Goal: Task Accomplishment & Management: Manage account settings

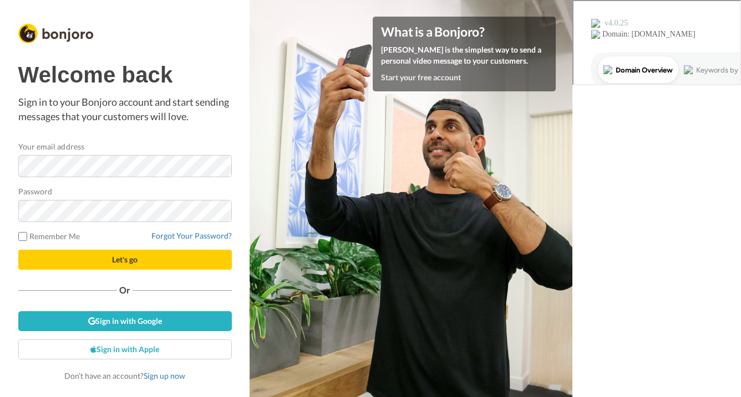
click at [124, 229] on form "Your email address Password Remember Me Forgot Your Password? Let's go" at bounding box center [124, 205] width 213 height 129
click at [18, 250] on button "Let's go" at bounding box center [124, 260] width 213 height 20
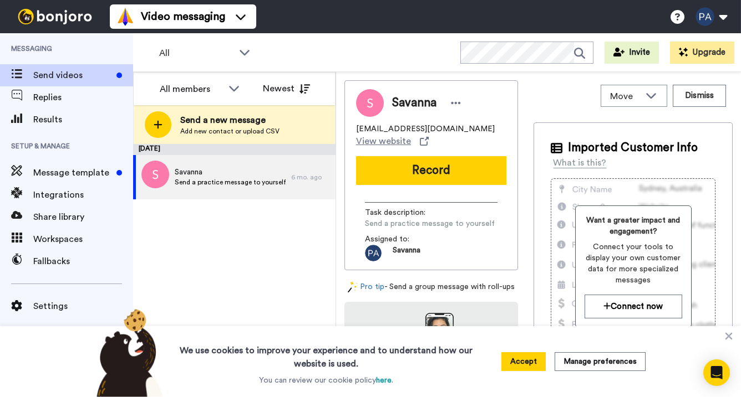
click at [185, 3] on ul "Video messaging Switch to Video messaging Testimonials Settings Discover Help &…" at bounding box center [183, 16] width 146 height 33
click at [183, 13] on span "Video messaging" at bounding box center [183, 17] width 84 height 16
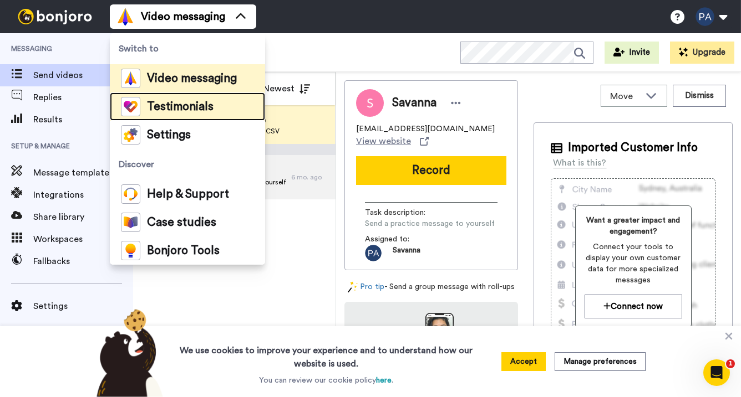
click at [171, 110] on span "Testimonials" at bounding box center [180, 106] width 67 height 11
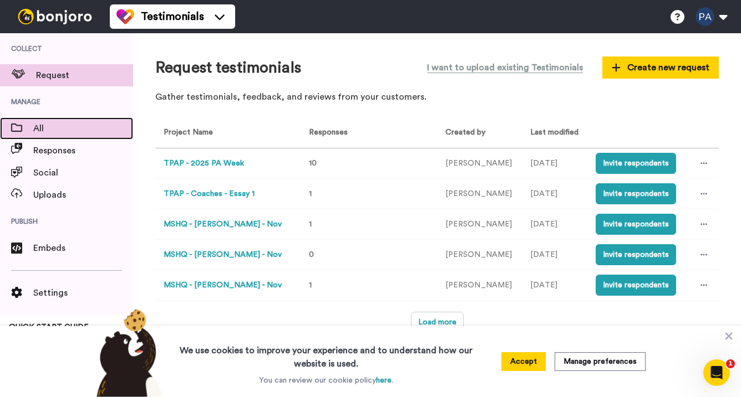
click at [29, 130] on span at bounding box center [16, 128] width 33 height 11
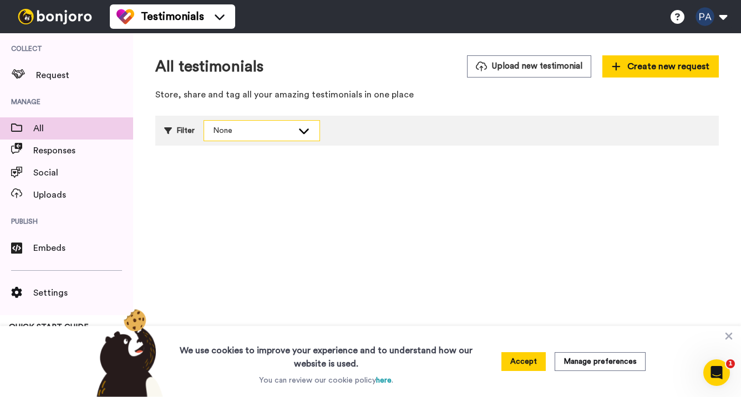
click at [300, 131] on icon at bounding box center [304, 132] width 10 height 6
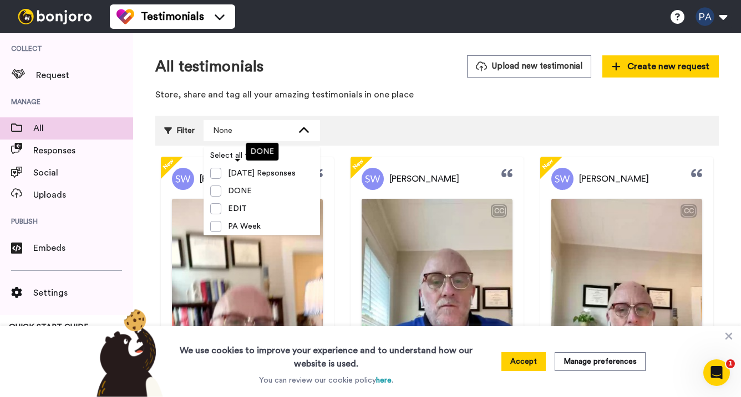
click at [240, 239] on span "TPAP" at bounding box center [238, 244] width 34 height 11
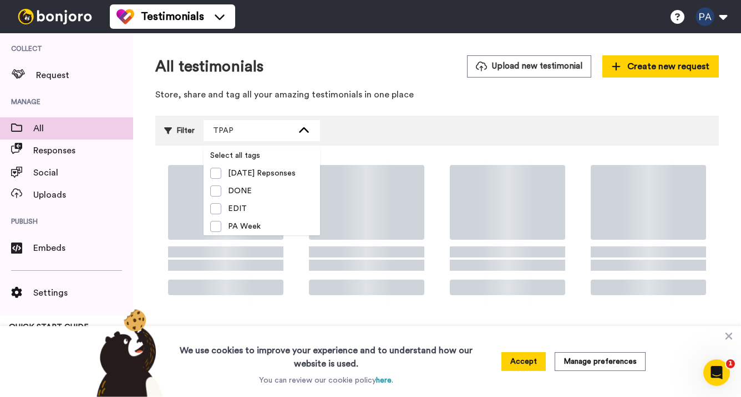
scroll to position [18, 0]
click at [374, 134] on div "Filter TPAP Select all tags March2025 Repsonses DONE EDIT PA Week TPAP" at bounding box center [436, 131] width 563 height 30
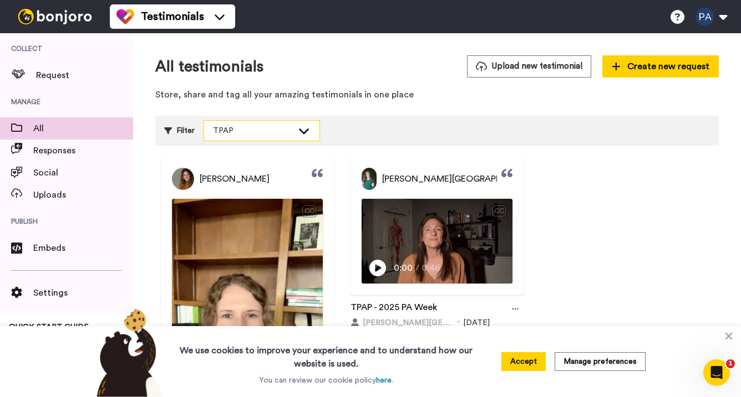
click at [296, 130] on div "TPAP" at bounding box center [261, 131] width 115 height 20
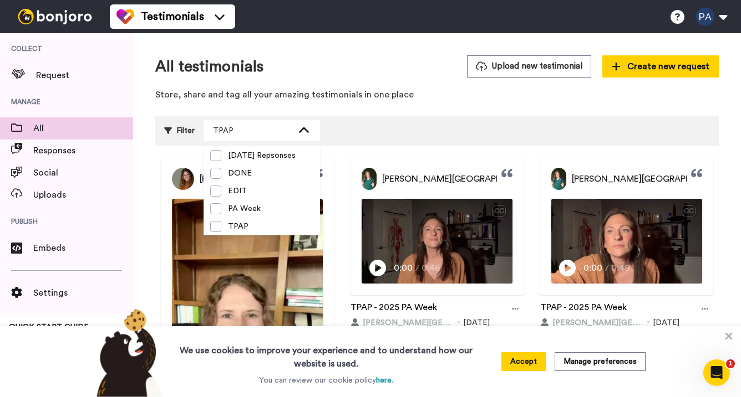
click at [349, 126] on div "Filter TPAP Select all tags March2025 Repsonses DONE EDIT PA Week TPAP" at bounding box center [436, 131] width 563 height 30
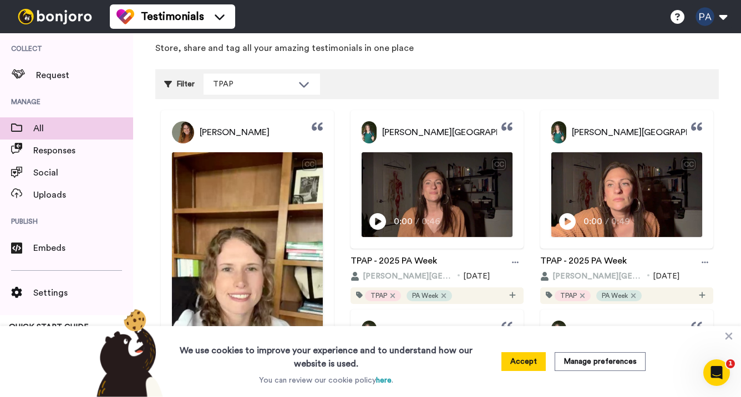
scroll to position [50, 0]
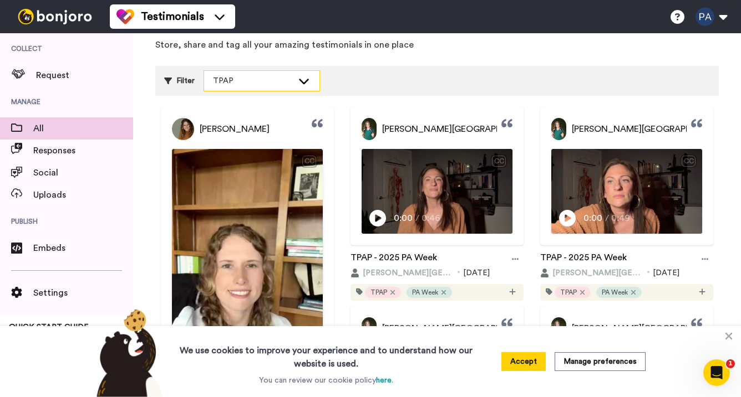
click at [300, 78] on icon at bounding box center [303, 80] width 13 height 11
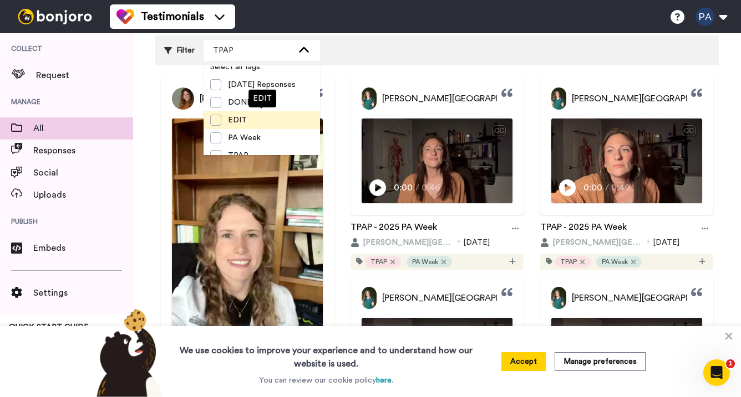
scroll to position [4, 0]
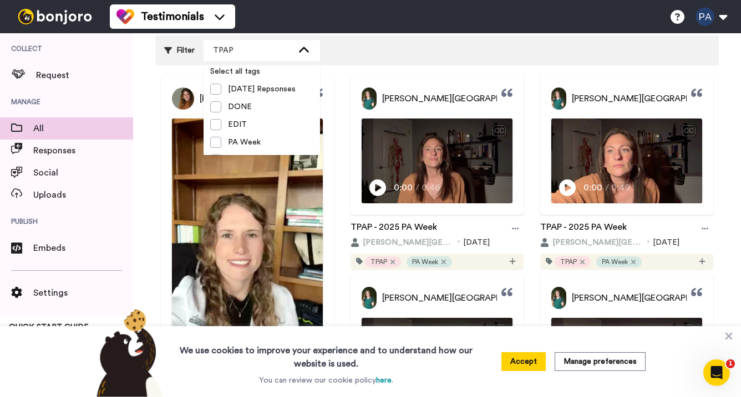
click at [466, 58] on div "Filter TPAP Select all tags March2025 Repsonses DONE EDIT PA Week TPAP" at bounding box center [436, 50] width 563 height 30
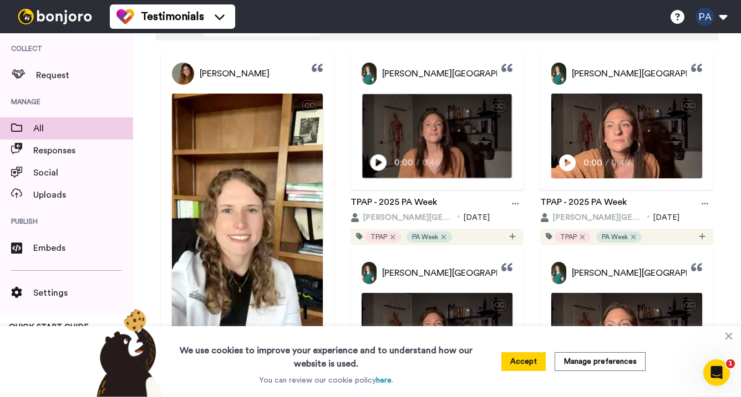
scroll to position [155, 0]
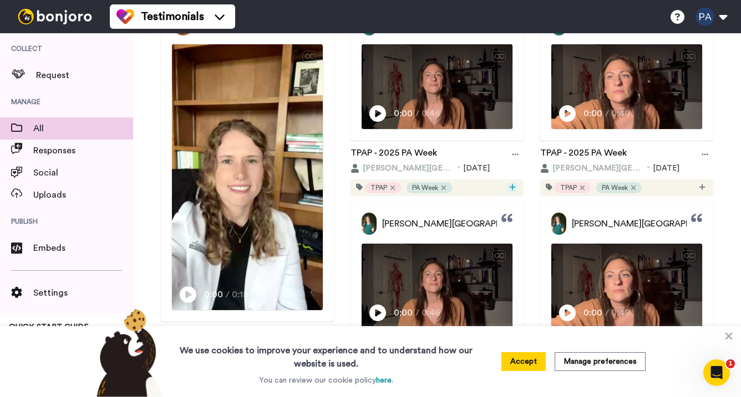
click at [512, 191] on icon at bounding box center [512, 187] width 7 height 8
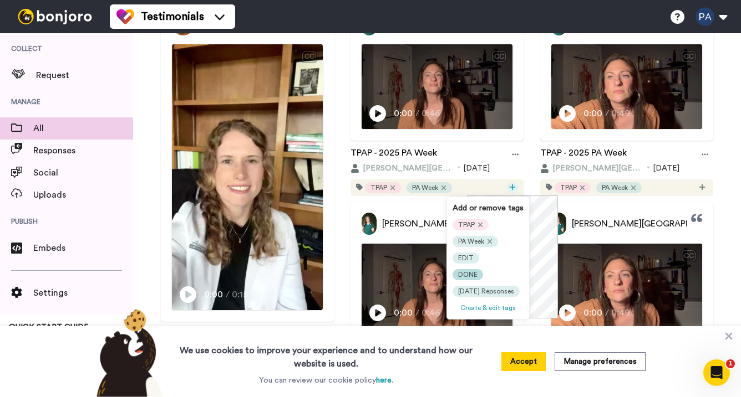
click at [471, 272] on span "DONE" at bounding box center [467, 275] width 19 height 9
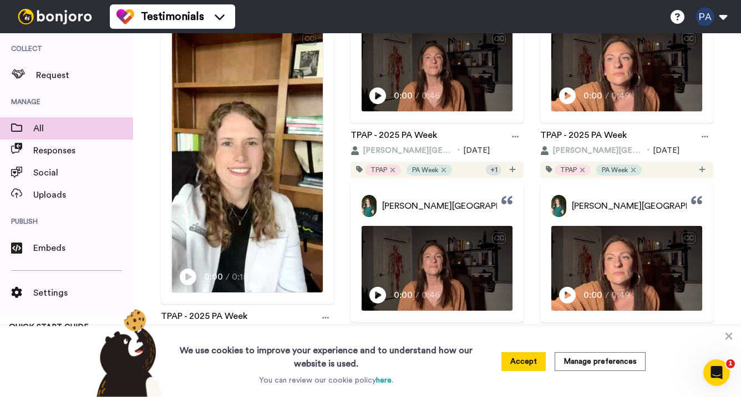
scroll to position [255, 0]
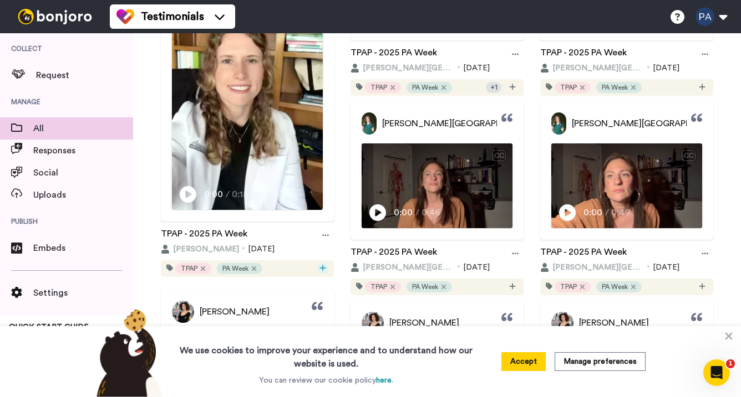
click at [324, 270] on icon at bounding box center [322, 268] width 7 height 8
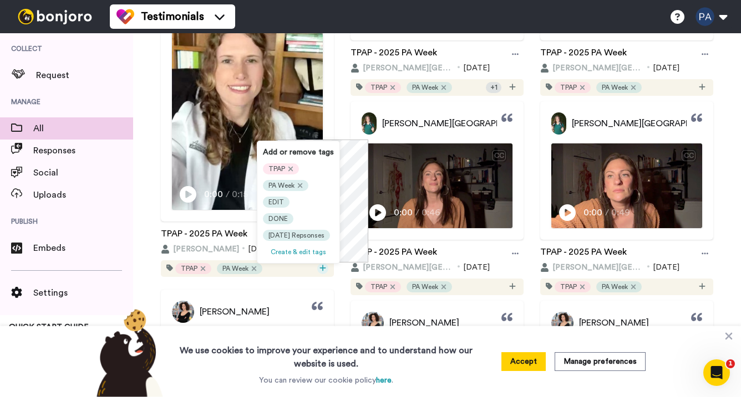
click at [335, 99] on div "Catherine Hanneman CC Play/Pause 0:00 / 0:15 TPAP - 2025 PA Week Catherine Hann…" at bounding box center [247, 89] width 184 height 375
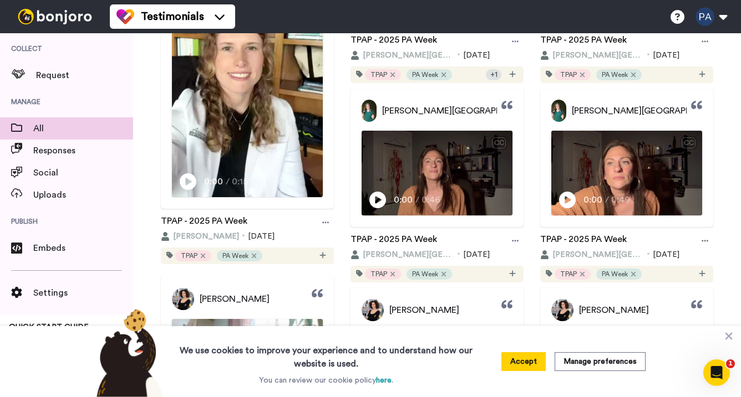
scroll to position [286, 0]
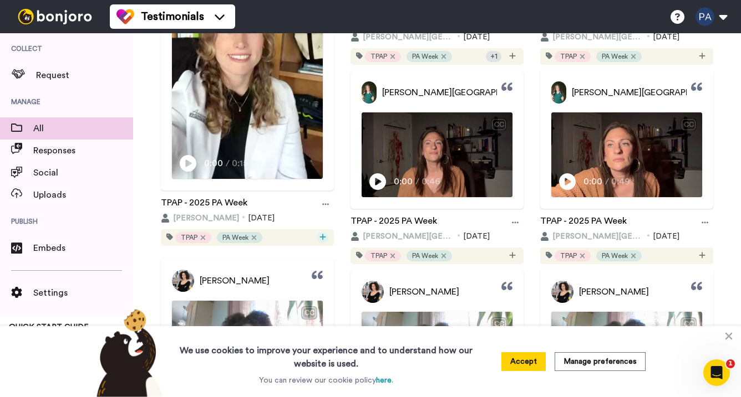
click at [324, 238] on icon at bounding box center [322, 237] width 7 height 8
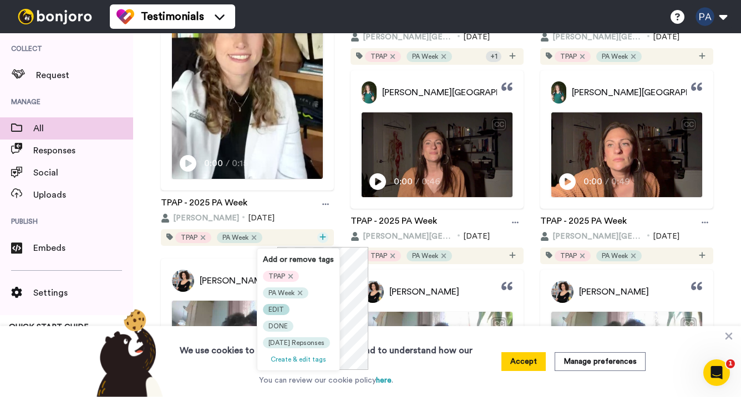
click at [280, 327] on span "DONE" at bounding box center [277, 326] width 19 height 9
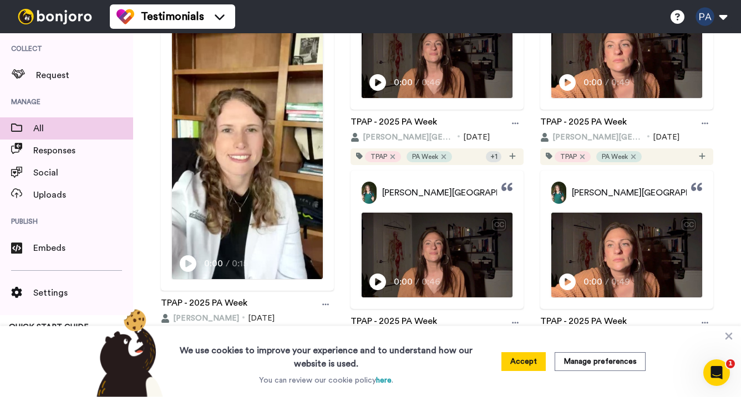
scroll to position [160, 0]
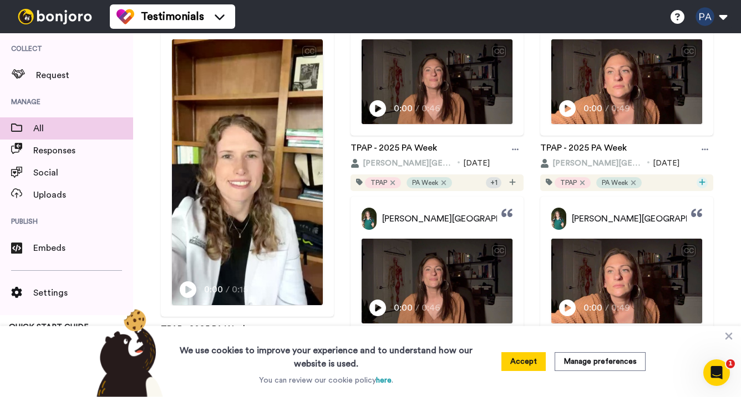
click at [704, 178] on icon at bounding box center [701, 182] width 7 height 8
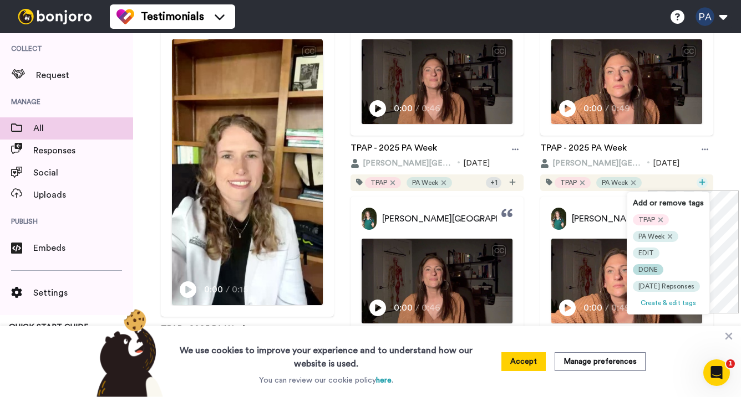
click at [647, 268] on span "DONE" at bounding box center [647, 270] width 19 height 9
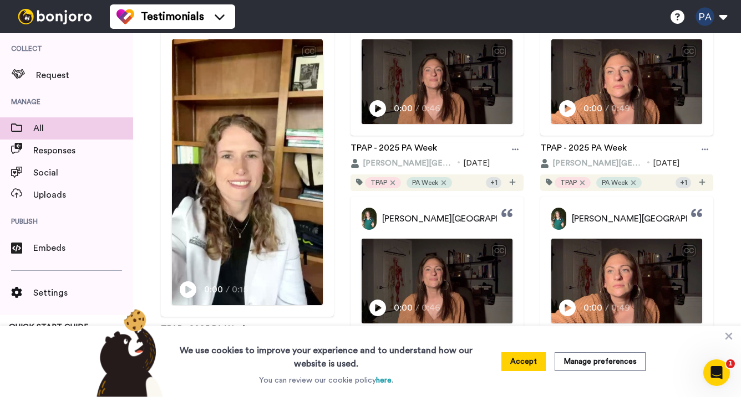
click at [536, 216] on div "Kristie La Monica CC Play/Pause 0:00 / 0:49 TPAP - 2025 PA Week Kristie La Moni…" at bounding box center [626, 294] width 184 height 194
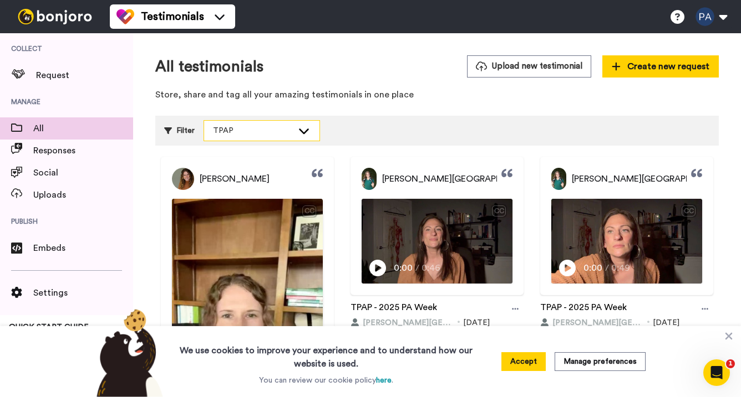
click at [269, 139] on div "TPAP" at bounding box center [261, 131] width 115 height 20
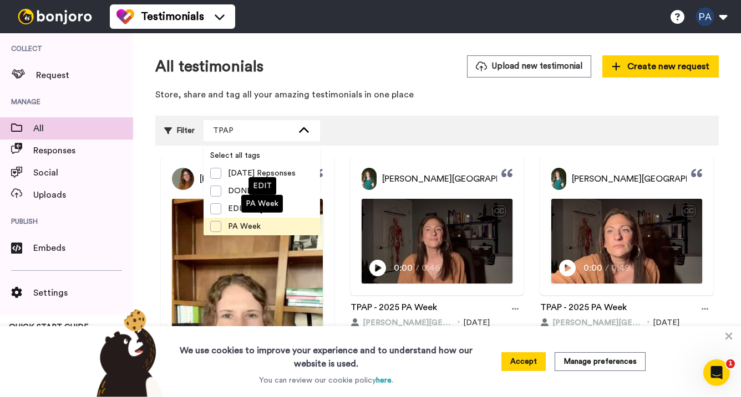
scroll to position [18, 0]
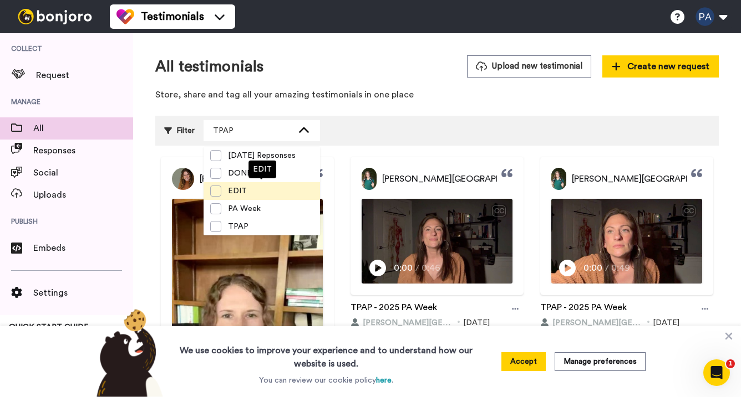
click at [233, 192] on span "EDIT" at bounding box center [237, 191] width 32 height 11
click at [414, 126] on div "Filter EDIT + 1 Select all tags March2025 Repsonses DONE EDIT PA Week TPAP" at bounding box center [436, 131] width 563 height 30
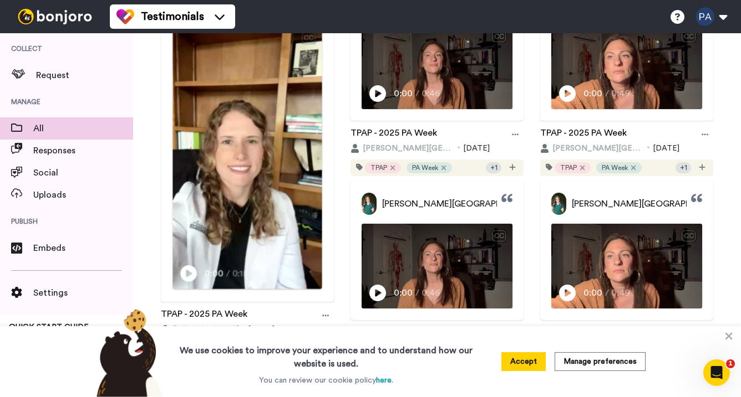
scroll to position [256, 0]
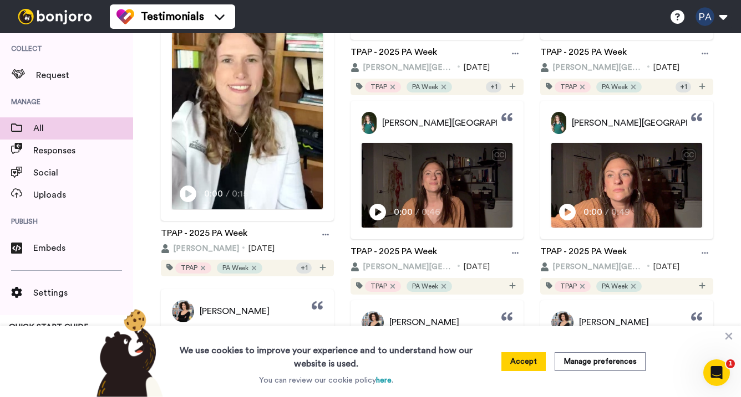
click at [304, 270] on div "+ 1" at bounding box center [304, 268] width 16 height 11
click at [328, 271] on div at bounding box center [322, 268] width 11 height 11
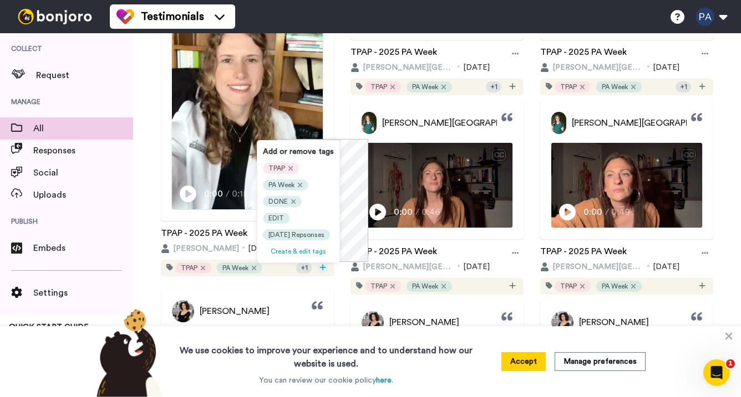
click at [322, 270] on icon at bounding box center [322, 267] width 6 height 6
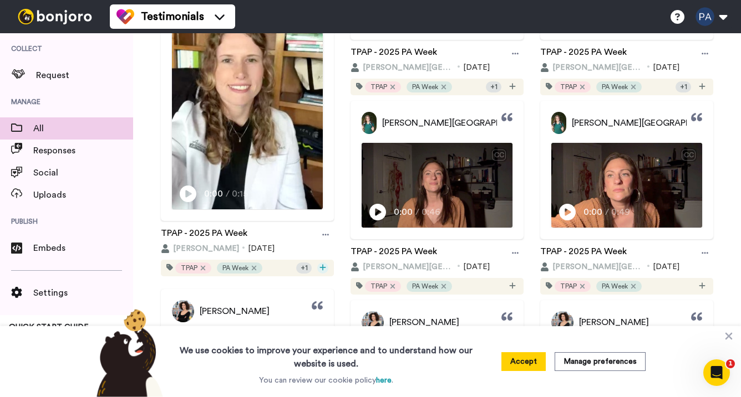
click at [322, 270] on icon at bounding box center [322, 267] width 6 height 6
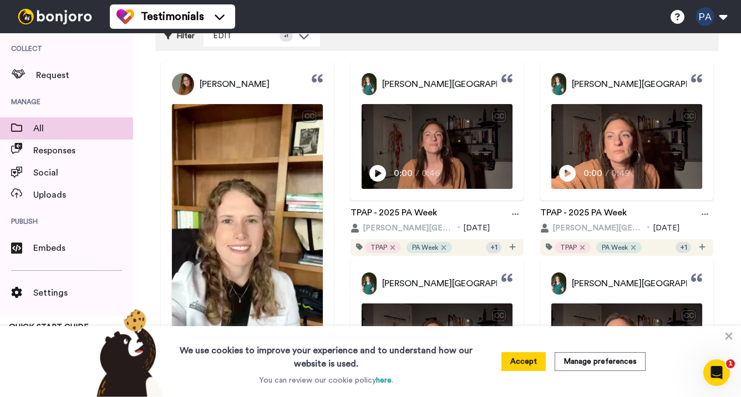
scroll to position [0, 0]
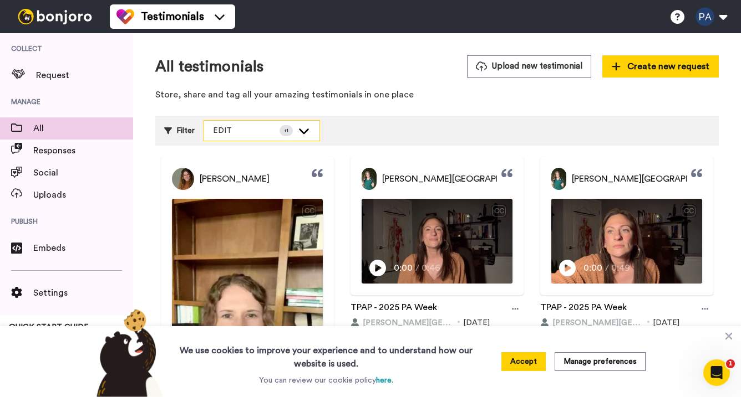
click at [302, 131] on icon at bounding box center [303, 130] width 13 height 11
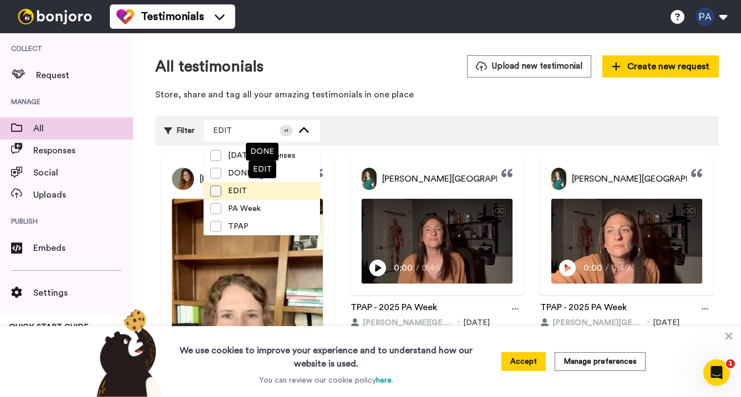
click at [220, 193] on span at bounding box center [215, 191] width 11 height 11
click at [230, 188] on span "EDIT" at bounding box center [237, 191] width 32 height 11
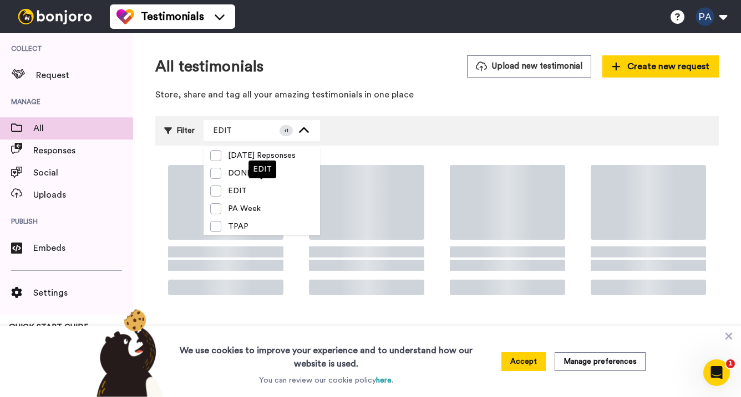
click at [380, 143] on div "Filter EDIT + 1 Select all tags March2025 Repsonses DONE EDIT PA Week TPAP" at bounding box center [436, 131] width 563 height 30
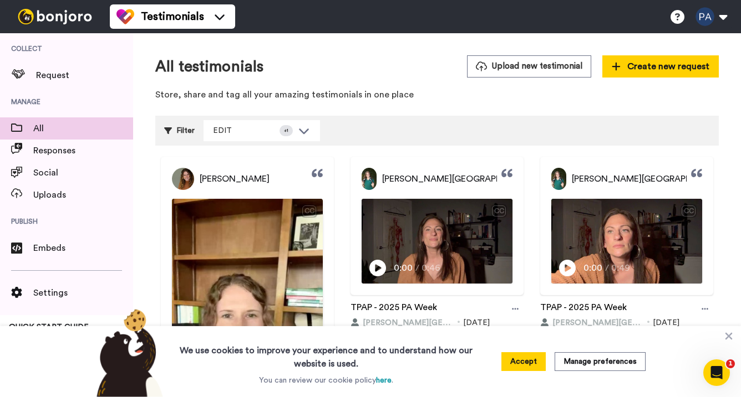
scroll to position [252, 0]
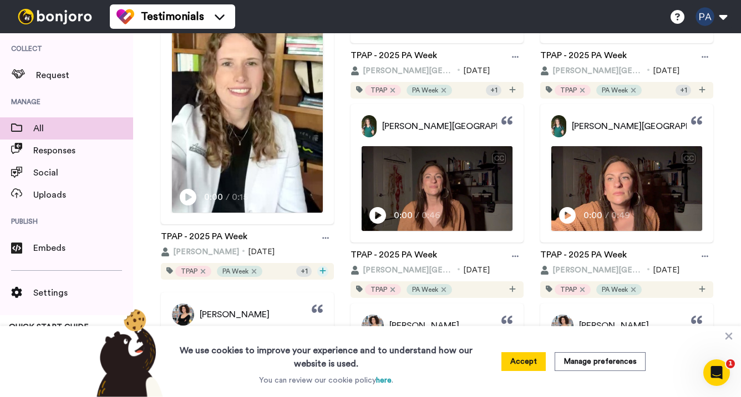
click at [320, 274] on icon at bounding box center [322, 271] width 7 height 8
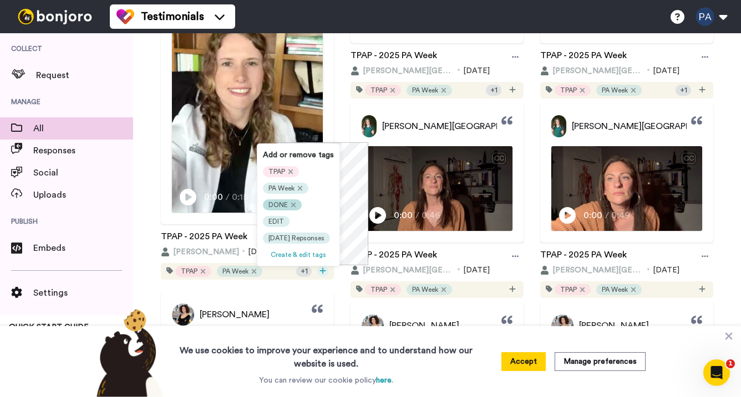
click at [294, 205] on div "DONE" at bounding box center [282, 205] width 39 height 11
click at [292, 205] on icon at bounding box center [293, 205] width 6 height 8
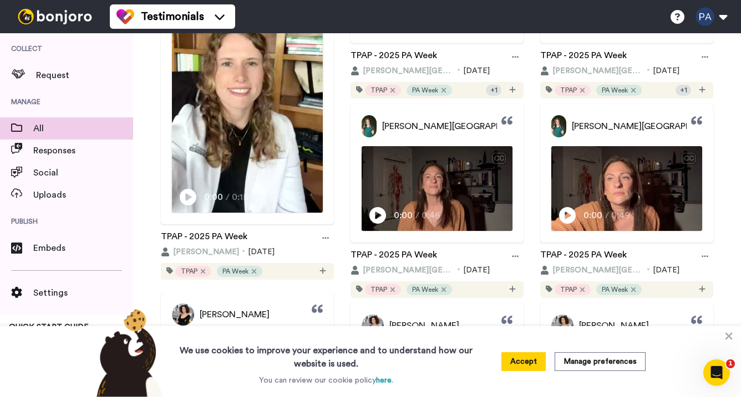
click at [337, 264] on div "Catherine Hanneman CC Play/Pause 0:00 / 0:15 TPAP - 2025 PA Week Catherine Hann…" at bounding box center [247, 92] width 184 height 375
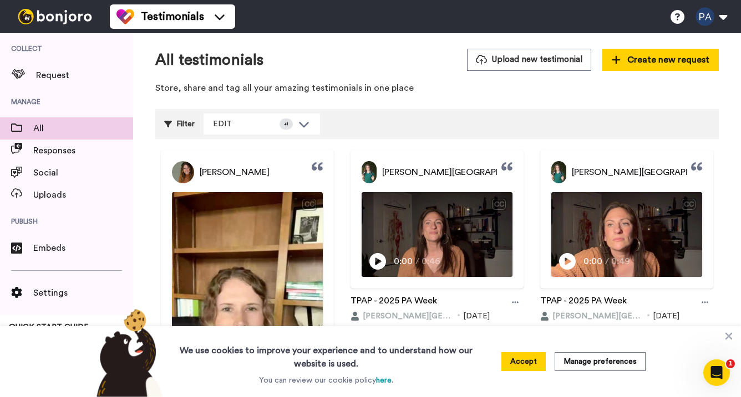
scroll to position [0, 0]
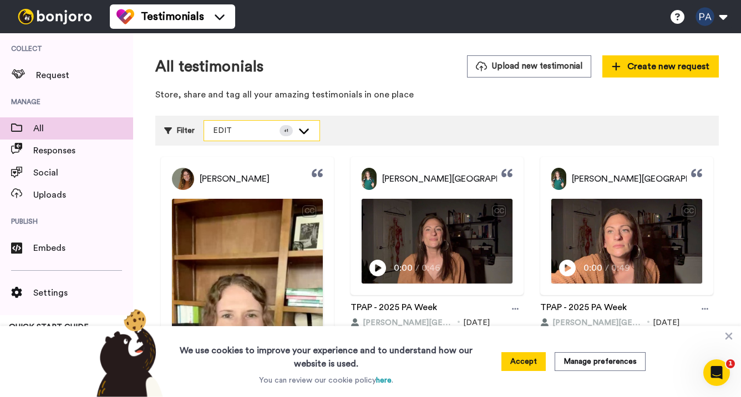
click at [304, 133] on icon at bounding box center [304, 132] width 10 height 6
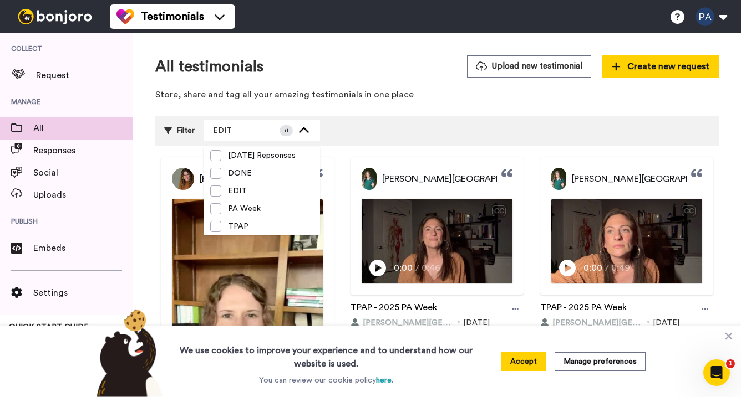
click at [338, 122] on div "Filter EDIT + 1 Select all tags March2025 Repsonses DONE EDIT PA Week TPAP" at bounding box center [436, 131] width 563 height 30
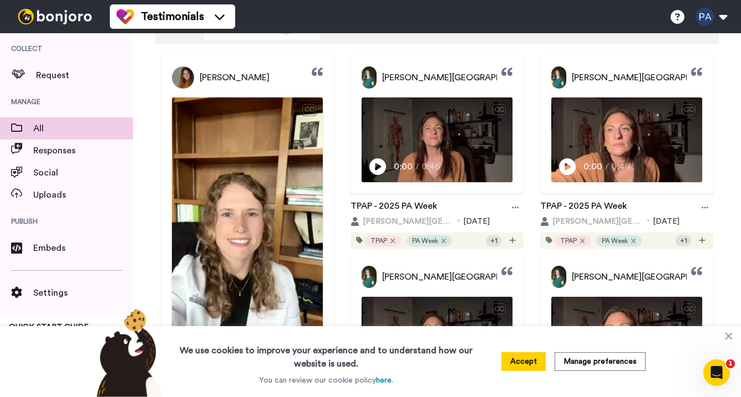
scroll to position [177, 0]
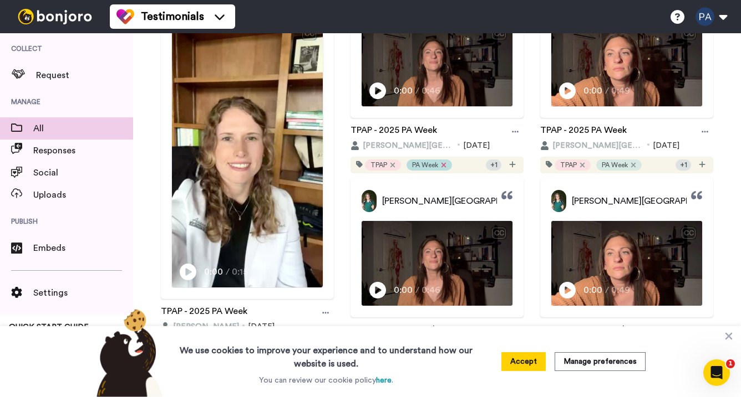
click at [445, 165] on icon at bounding box center [444, 165] width 6 height 8
click at [438, 169] on icon at bounding box center [437, 165] width 6 height 8
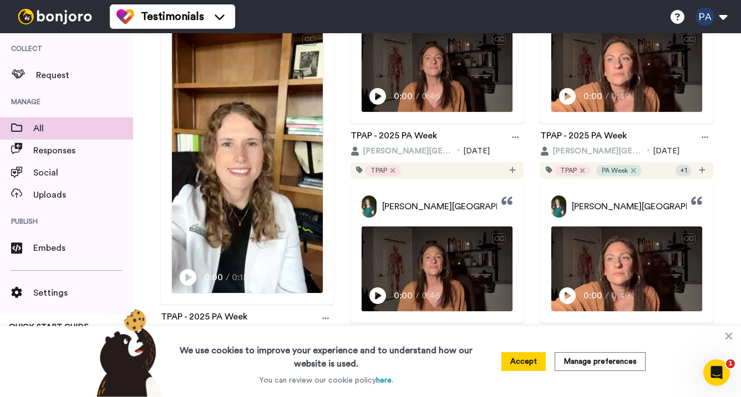
scroll to position [114, 0]
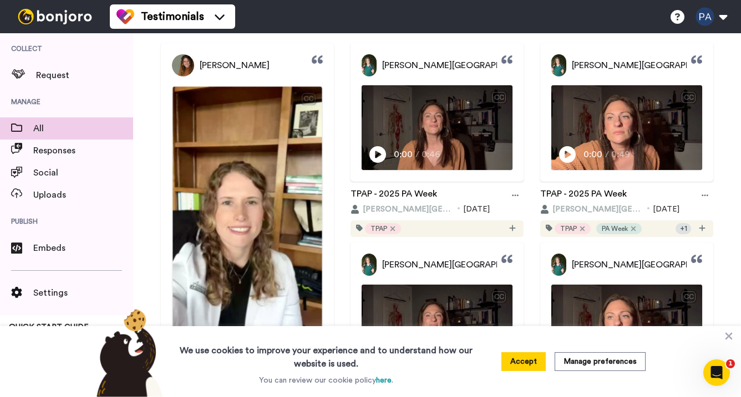
click at [251, 189] on img at bounding box center [246, 219] width 149 height 266
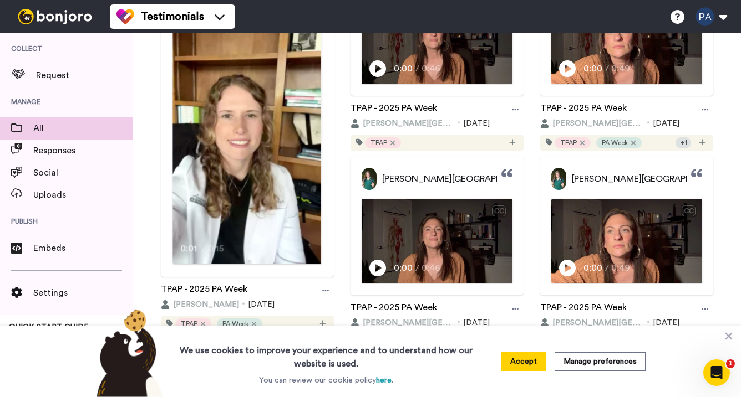
scroll to position [227, 0]
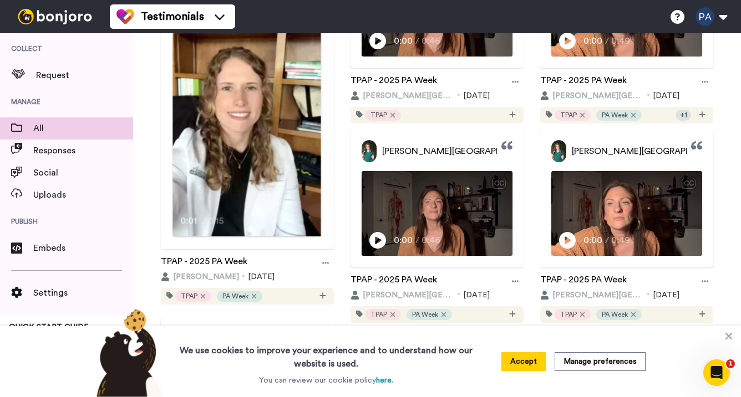
click at [223, 183] on video at bounding box center [246, 104] width 148 height 263
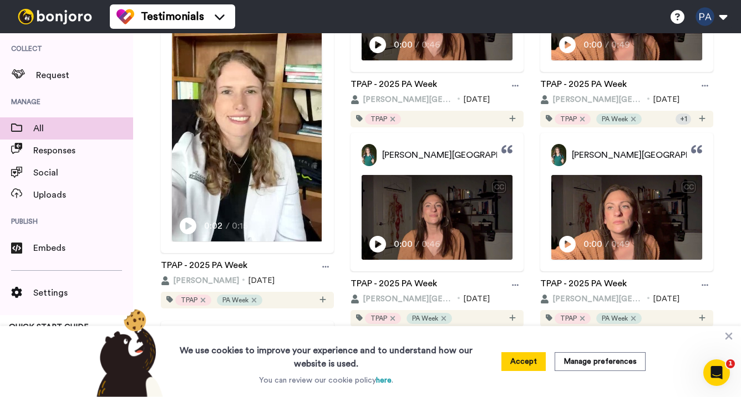
scroll to position [221, 0]
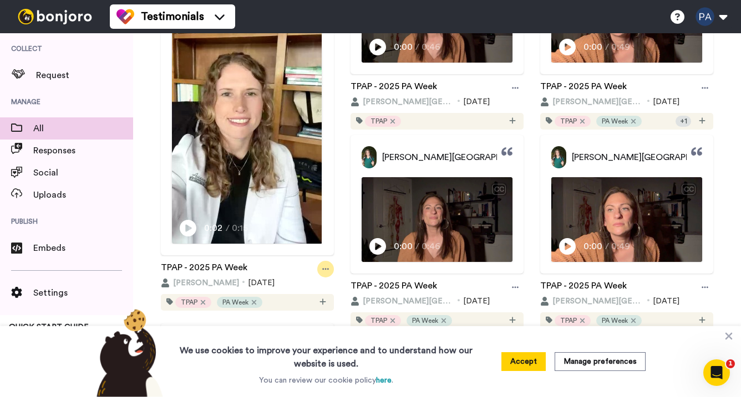
click at [324, 268] on icon at bounding box center [325, 270] width 7 height 8
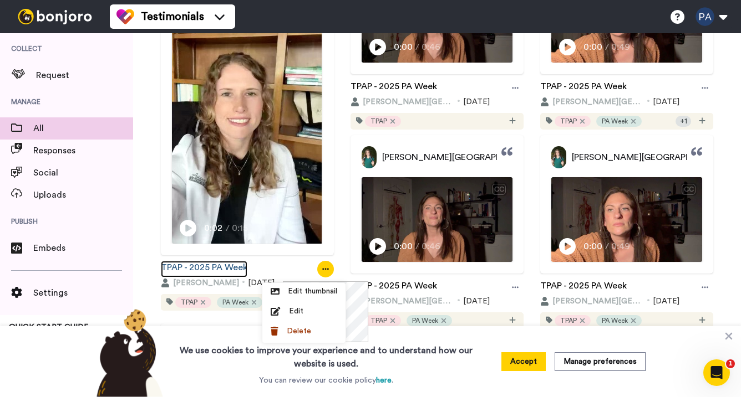
click at [229, 269] on link "TPAP - 2025 PA Week" at bounding box center [204, 269] width 86 height 17
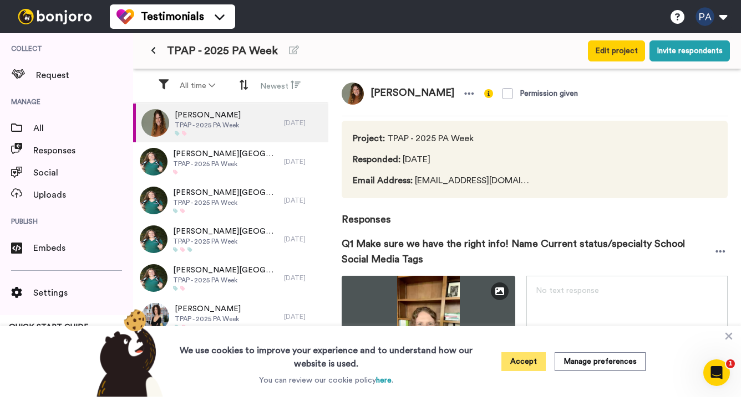
click at [545, 369] on button "Accept" at bounding box center [523, 362] width 44 height 19
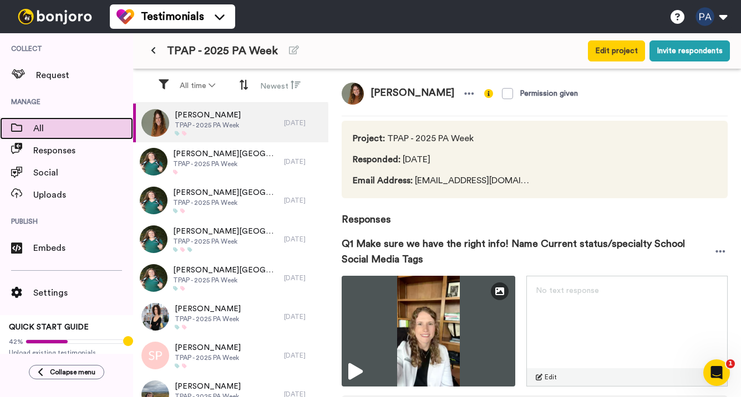
click at [78, 125] on span "All" at bounding box center [83, 128] width 100 height 13
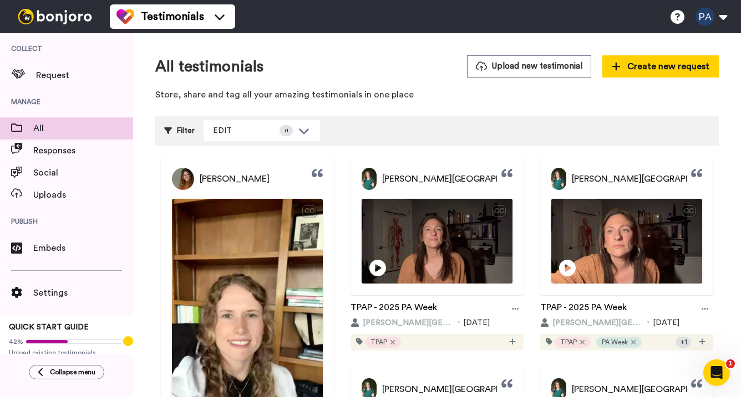
scroll to position [2, 0]
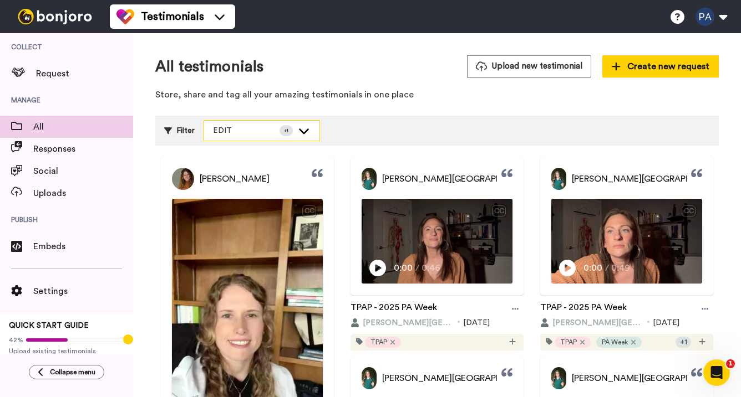
click at [302, 124] on div "EDIT + 1" at bounding box center [261, 131] width 115 height 20
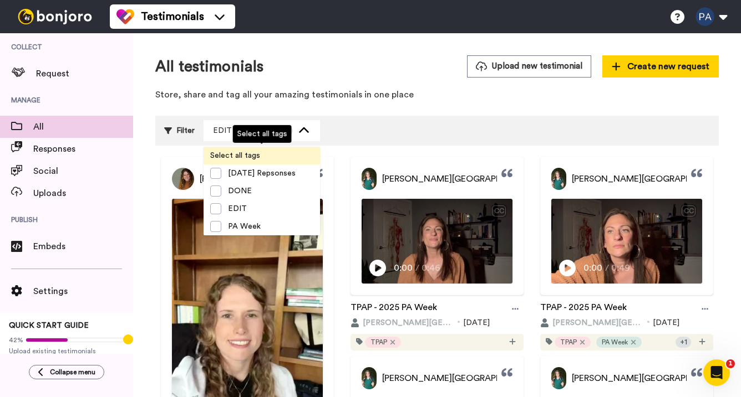
click at [259, 152] on span "Select all tags" at bounding box center [234, 155] width 63 height 11
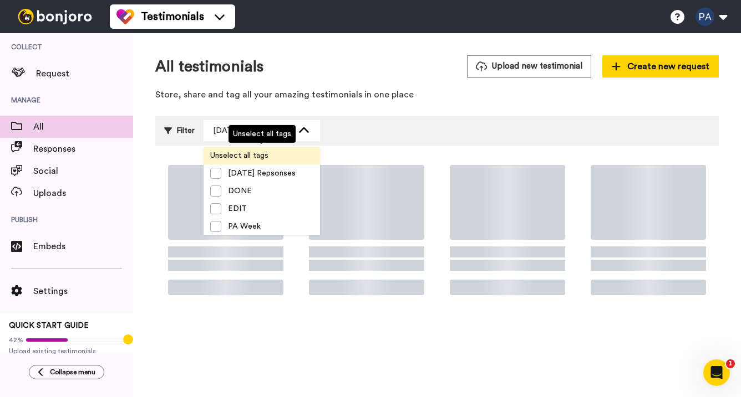
click at [190, 126] on div "Filter" at bounding box center [179, 130] width 30 height 21
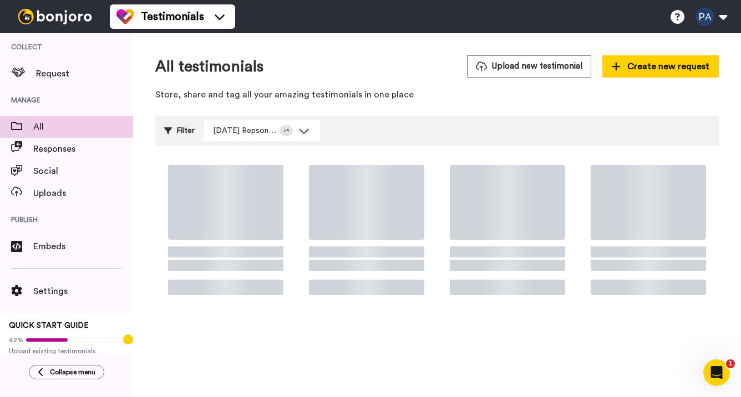
click at [170, 130] on icon at bounding box center [168, 131] width 8 height 8
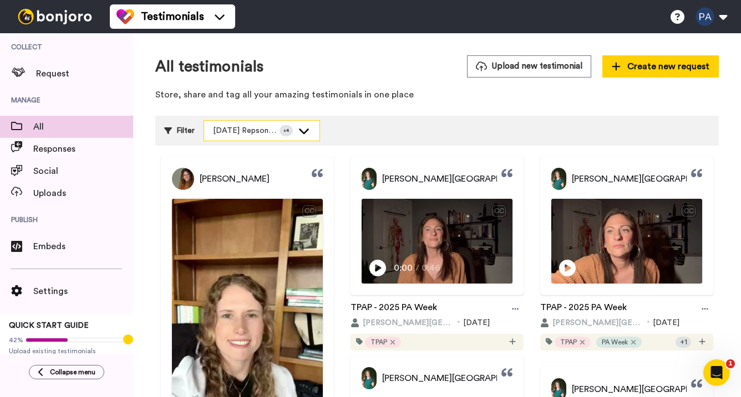
click at [287, 135] on div "+ 4" at bounding box center [285, 130] width 13 height 11
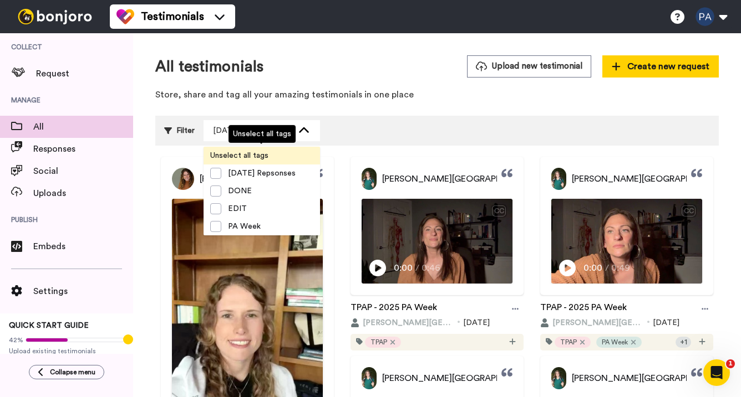
click at [278, 154] on li "Unselect all tags" at bounding box center [261, 156] width 116 height 18
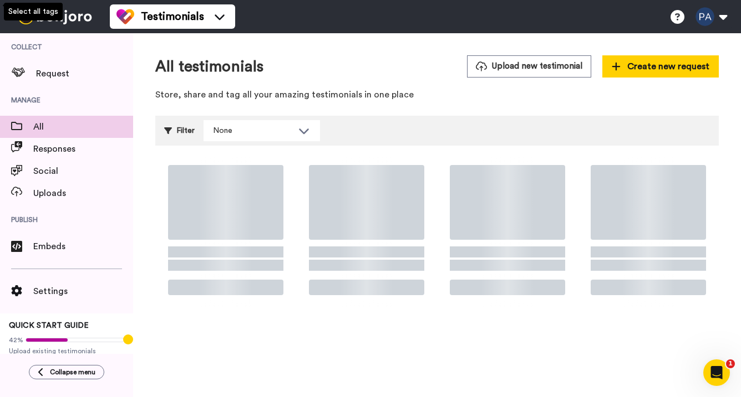
click at [399, 135] on div "Filter None Select all tags [DATE] Repsonses DONE EDIT PA Week TPAP" at bounding box center [436, 131] width 563 height 30
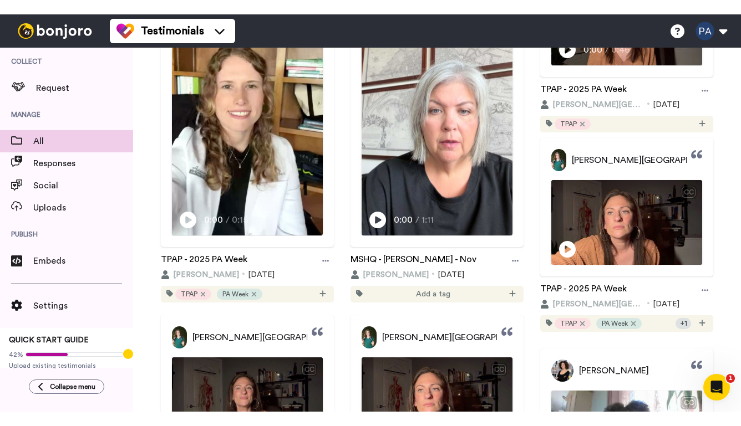
scroll to position [1849, 0]
